Goal: Task Accomplishment & Management: Manage account settings

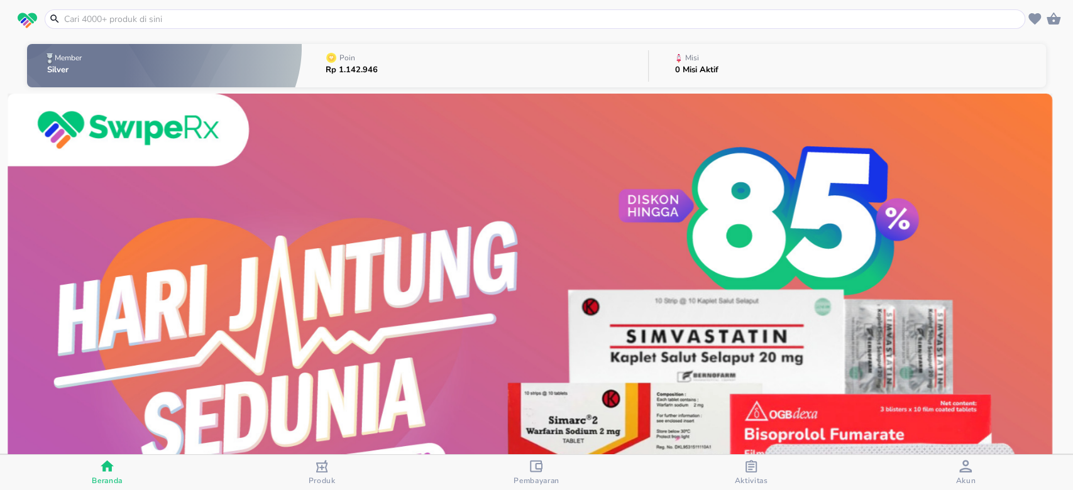
click at [809, 62] on button "Misi 0 Misi Aktif" at bounding box center [846, 66] width 397 height 50
